Goal: Find specific page/section: Find specific page/section

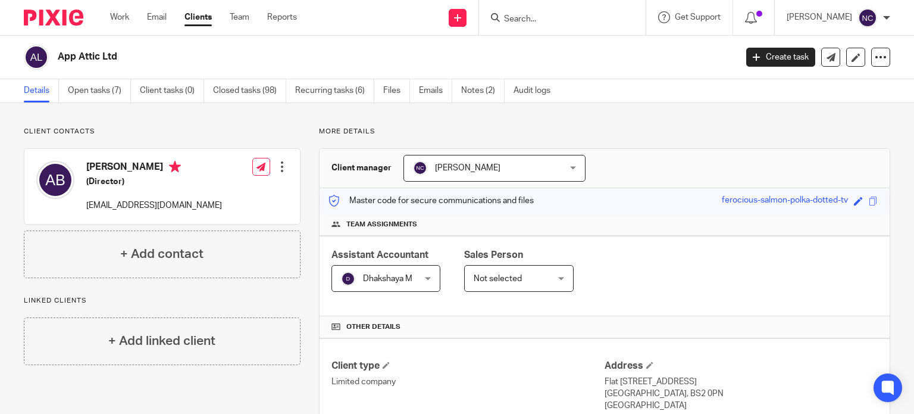
scroll to position [210, 0]
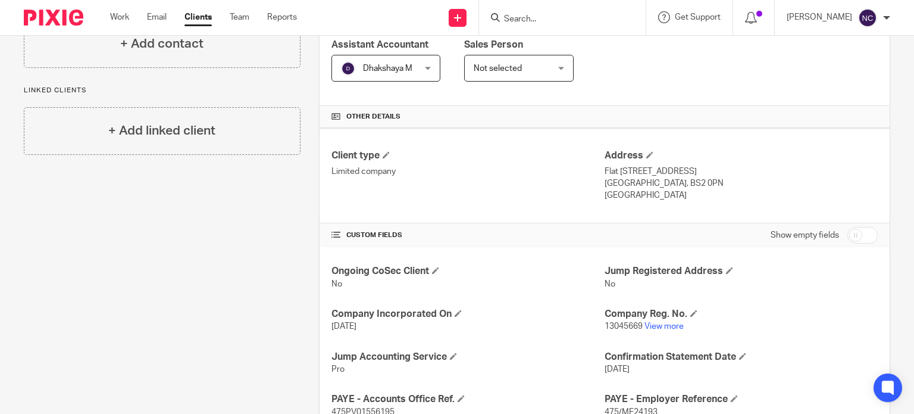
click at [562, 16] on input "Search" at bounding box center [556, 19] width 107 height 11
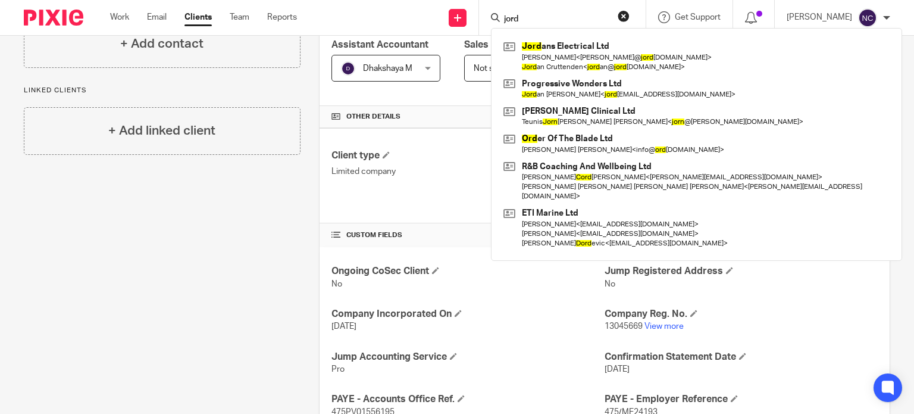
type input "jord"
click at [555, 34] on div "Jord ans Electrical Ltd Sophie Grant < sophie@ jord anselectrical.co.uk > Jord …" at bounding box center [696, 144] width 411 height 233
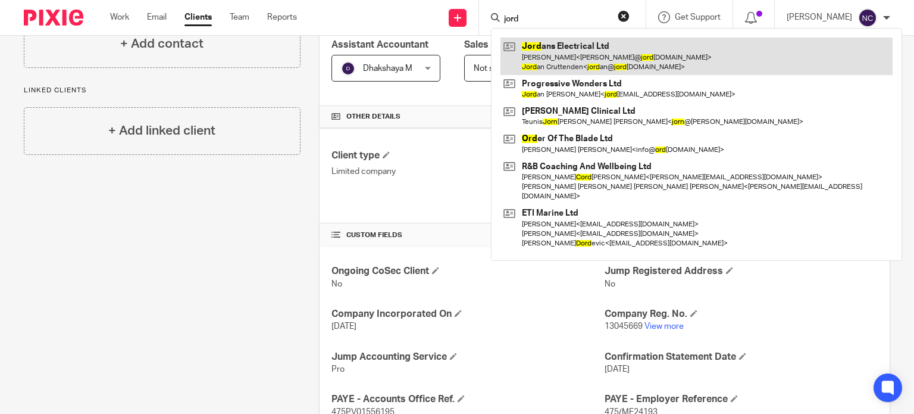
click at [556, 57] on link at bounding box center [696, 55] width 392 height 37
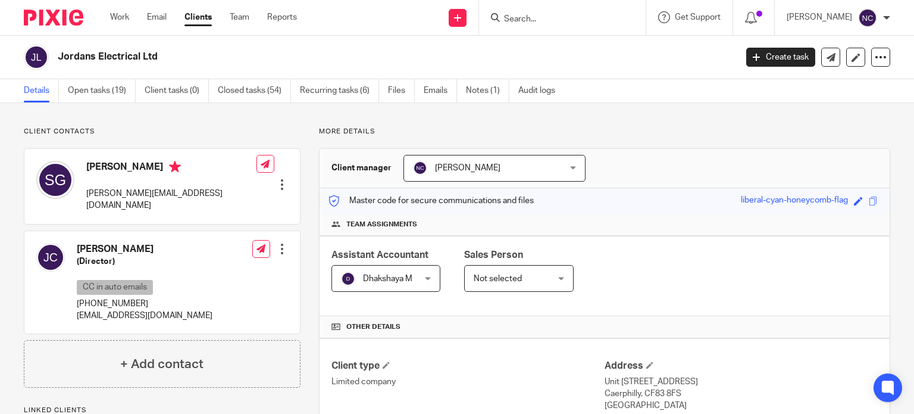
drag, startPoint x: 166, startPoint y: 232, endPoint x: 76, endPoint y: 234, distance: 89.9
click at [77, 243] on h4 "[PERSON_NAME]" at bounding box center [145, 249] width 136 height 12
copy h4 "[PERSON_NAME]"
drag, startPoint x: 164, startPoint y: 58, endPoint x: 60, endPoint y: 51, distance: 105.0
click at [60, 51] on h2 "Jordans Electrical Ltd" at bounding box center [326, 57] width 537 height 12
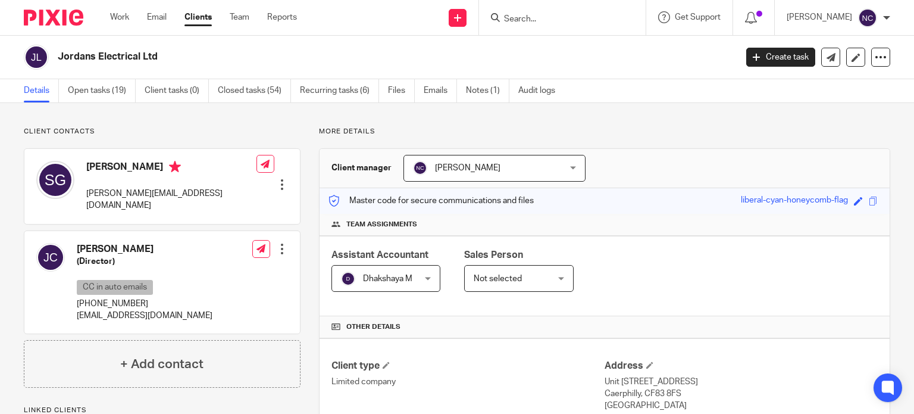
copy h2 "Jordans Electrical Ltd"
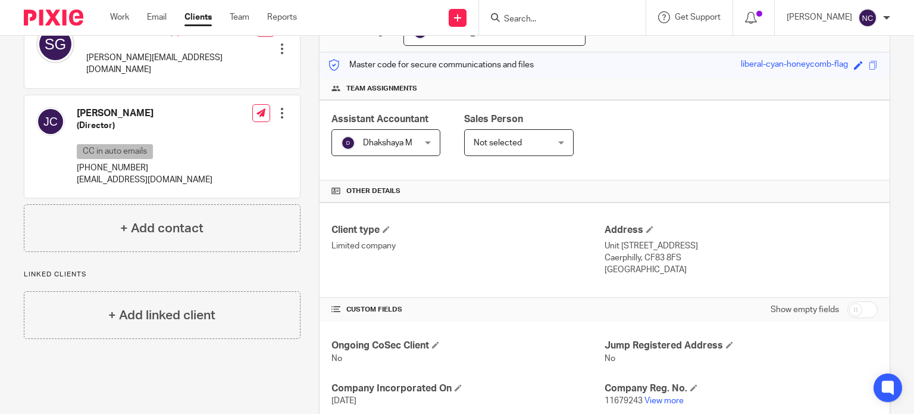
scroll to position [139, 0]
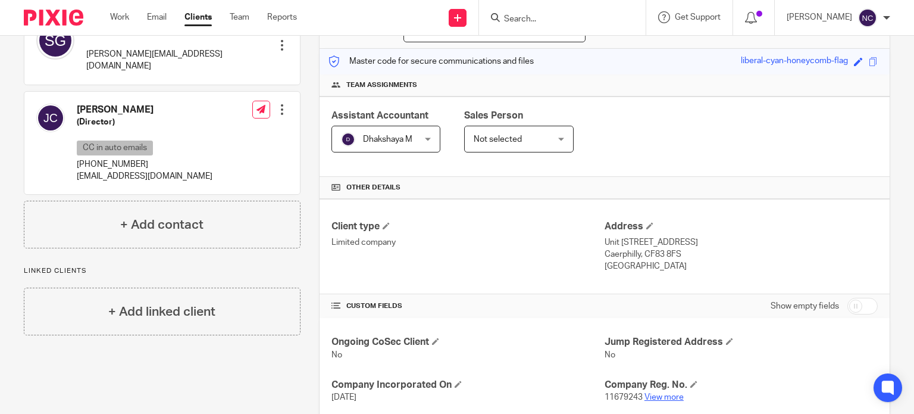
click at [664, 395] on link "View more" at bounding box center [663, 397] width 39 height 8
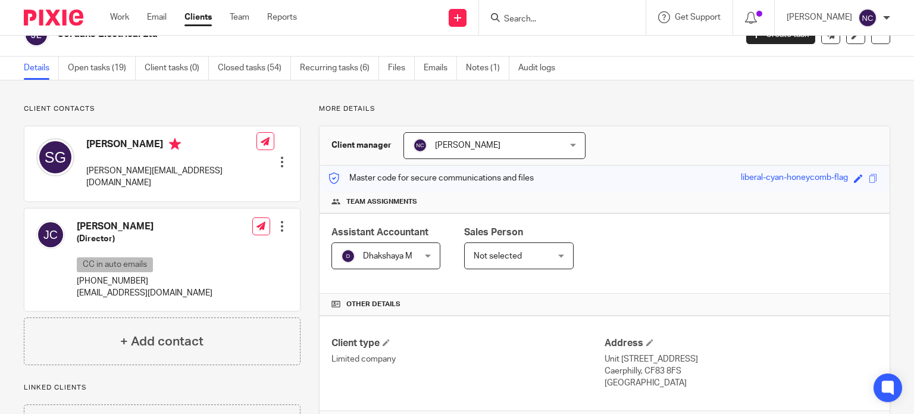
scroll to position [0, 0]
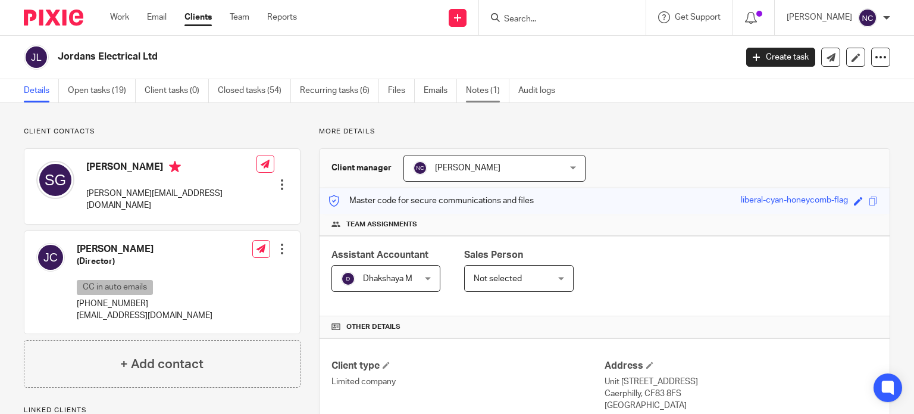
click at [468, 84] on link "Notes (1)" at bounding box center [487, 90] width 43 height 23
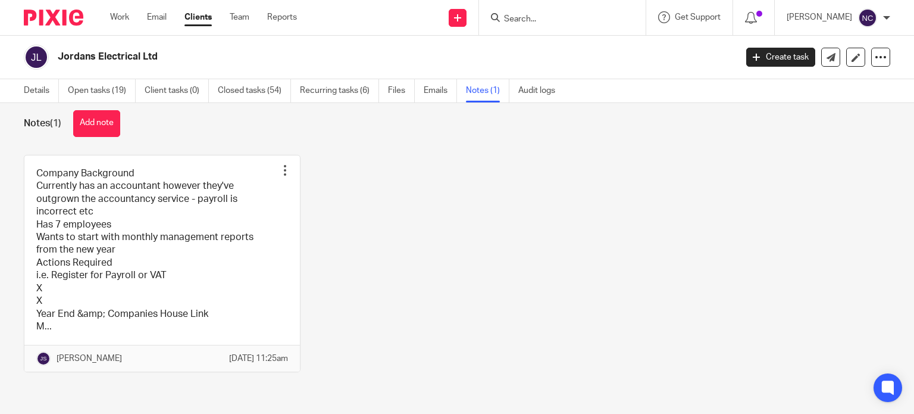
scroll to position [29, 0]
